Goal: Task Accomplishment & Management: Manage account settings

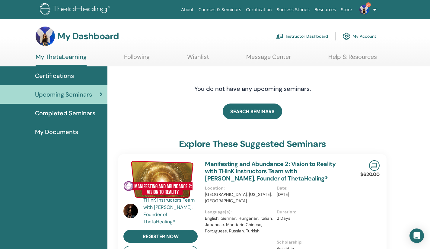
click at [318, 36] on link "Instructor Dashboard" at bounding box center [302, 36] width 52 height 13
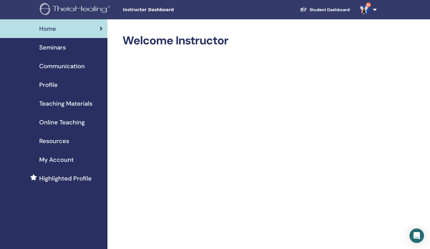
click at [61, 50] on span "Seminars" at bounding box center [52, 47] width 27 height 9
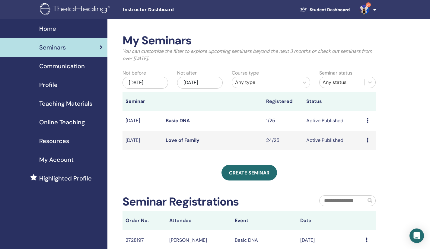
click at [177, 141] on link "Love of Family" at bounding box center [183, 140] width 34 height 6
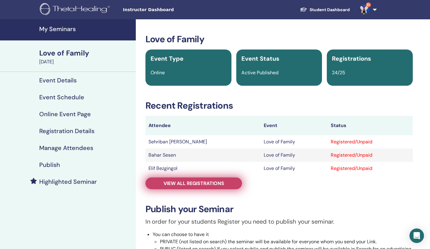
click at [203, 184] on span "View all registrations" at bounding box center [193, 183] width 61 height 6
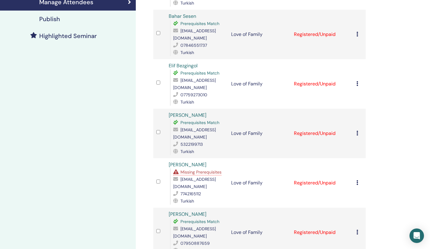
scroll to position [148, 0]
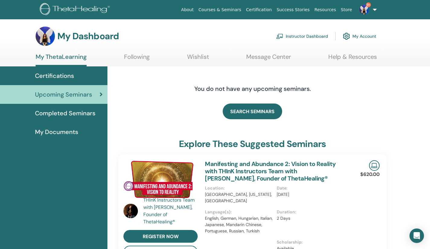
click at [300, 40] on link "Instructor Dashboard" at bounding box center [302, 36] width 52 height 13
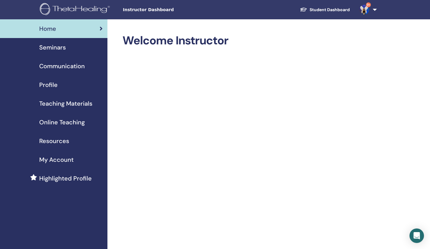
click at [56, 50] on span "Seminars" at bounding box center [52, 47] width 27 height 9
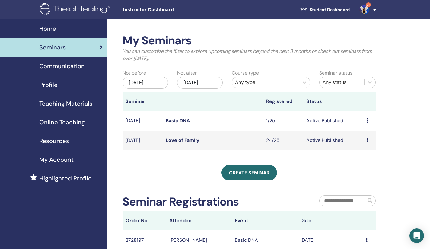
click at [182, 121] on link "Basic DNA" at bounding box center [178, 120] width 24 height 6
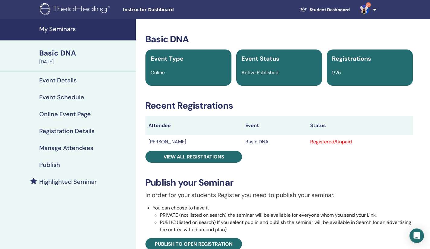
scroll to position [6, 0]
